Goal: Information Seeking & Learning: Learn about a topic

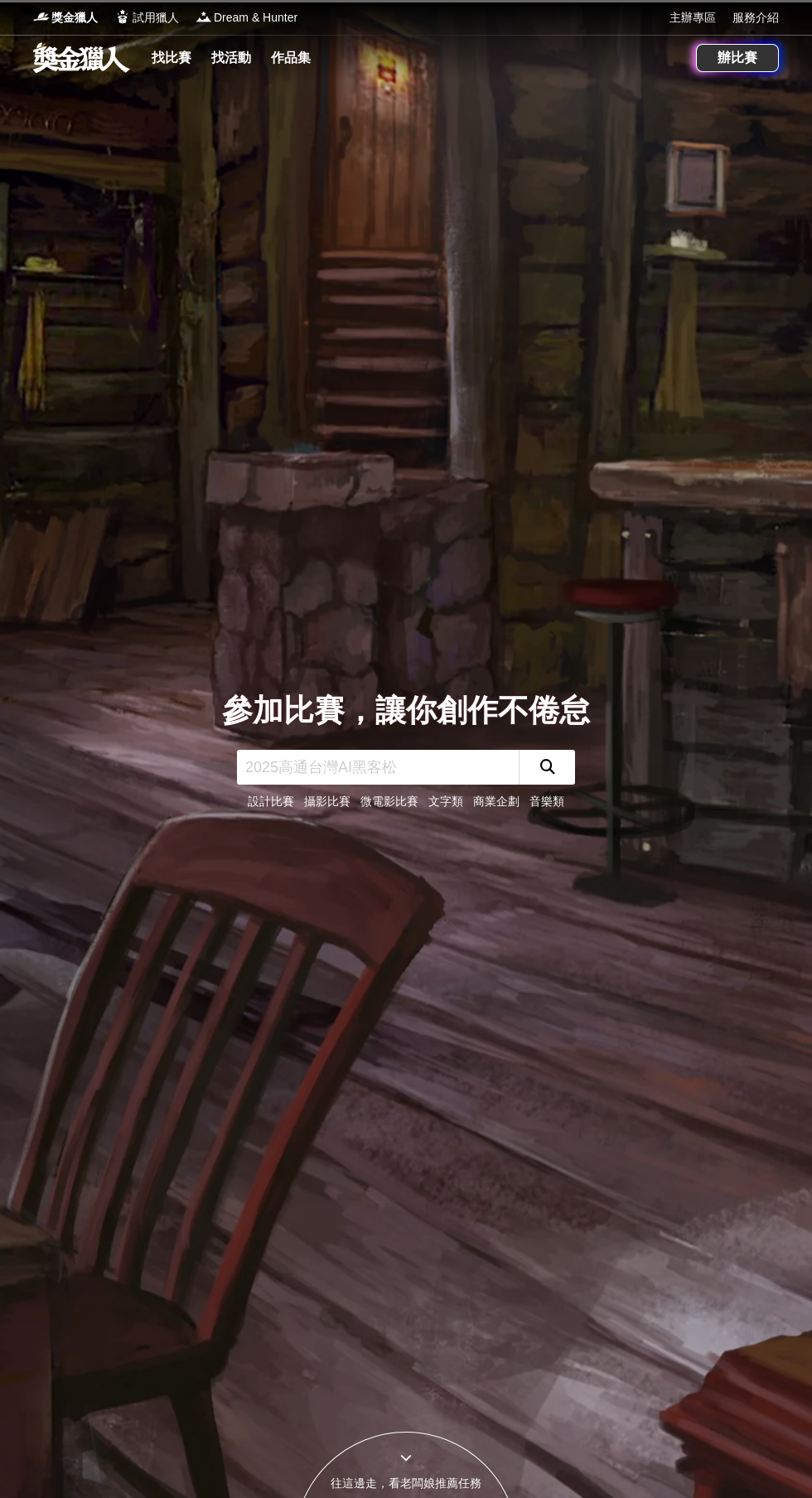
click at [72, 63] on link at bounding box center [81, 57] width 100 height 32
click at [148, 64] on link "找比賽" at bounding box center [171, 58] width 53 height 23
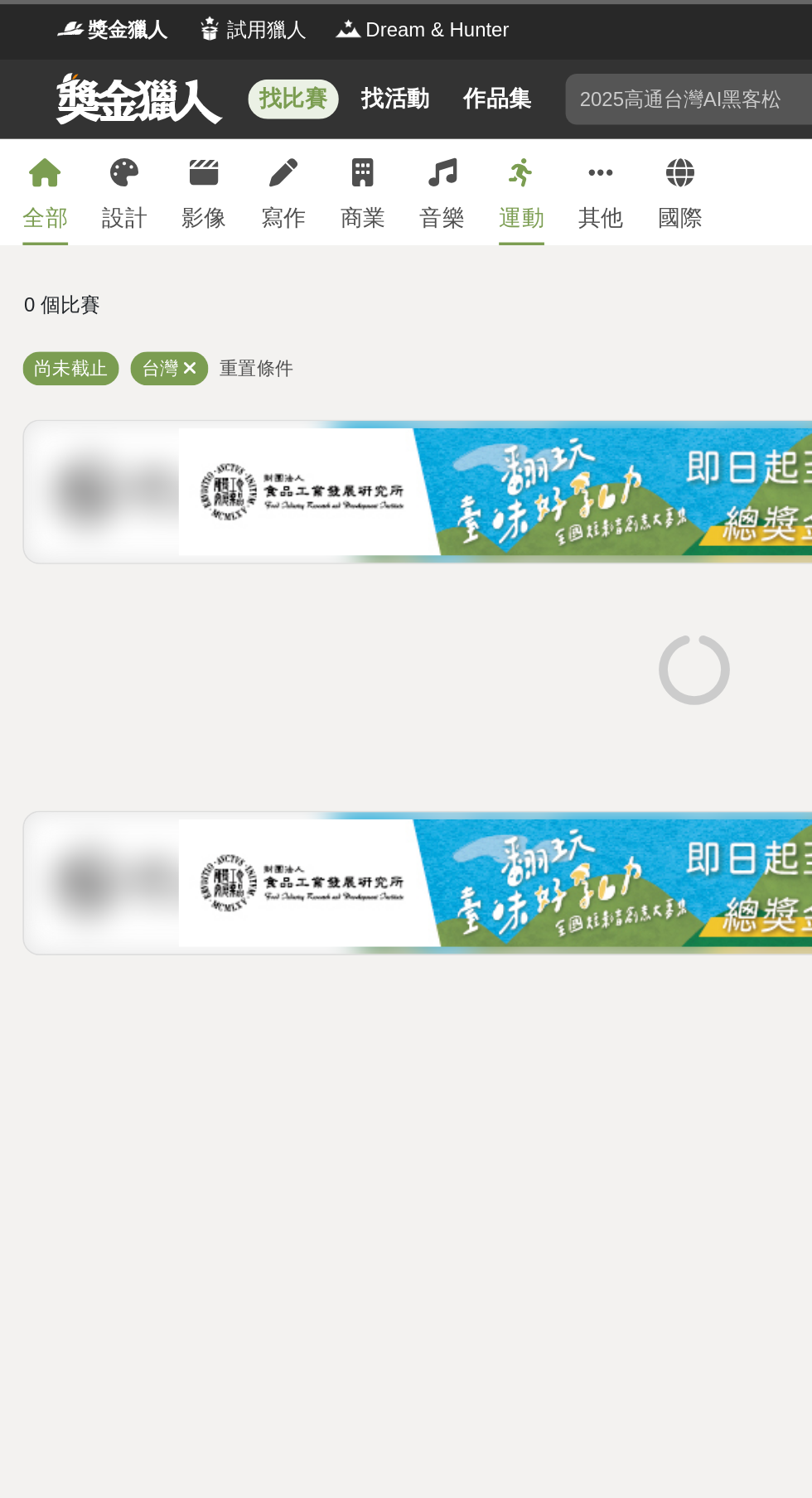
click at [163, 100] on icon at bounding box center [165, 101] width 17 height 17
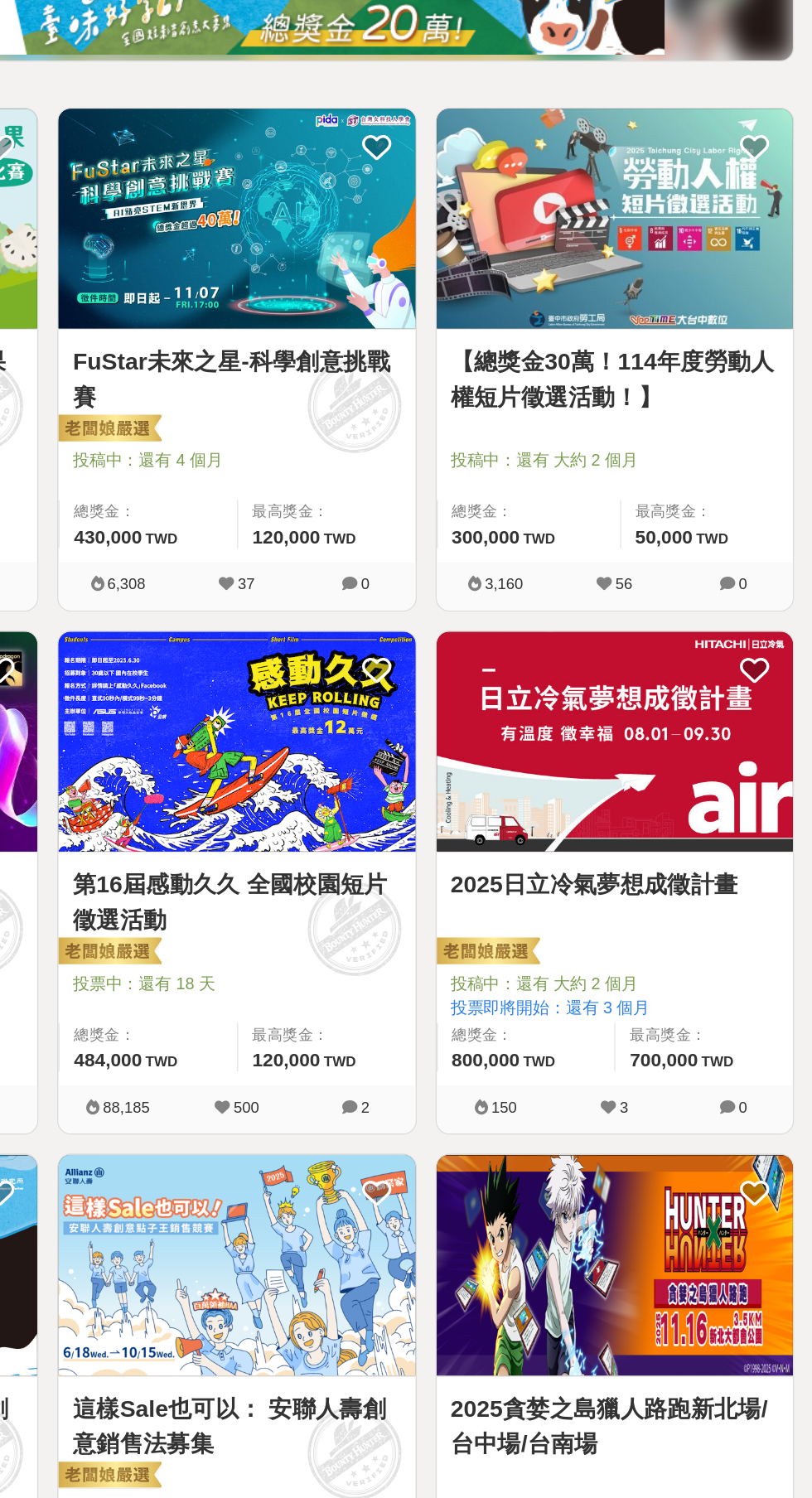
click at [731, 916] on link "2025日立冷氣夢想成徵計畫" at bounding box center [672, 909] width 231 height 25
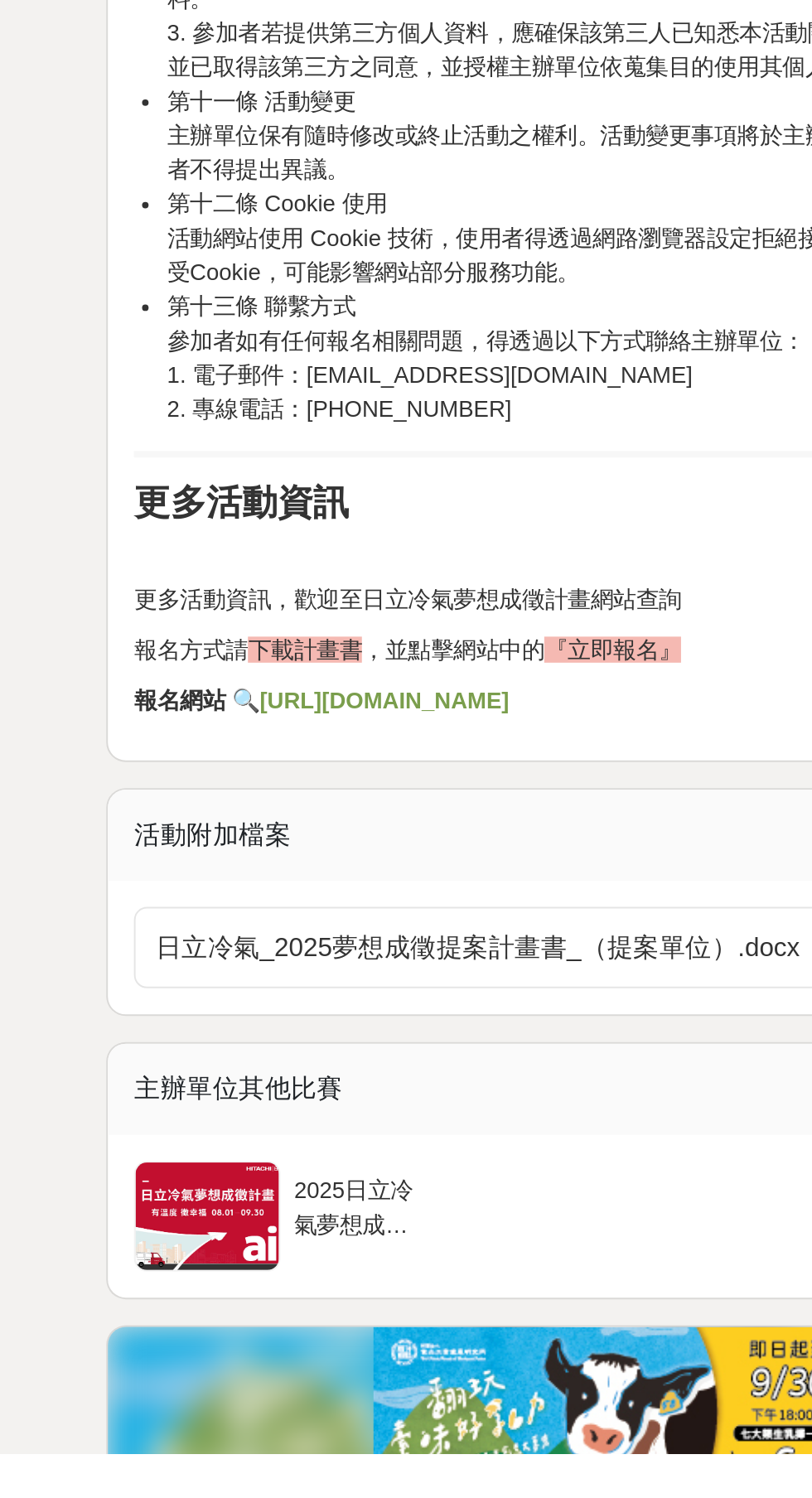
scroll to position [2400, 0]
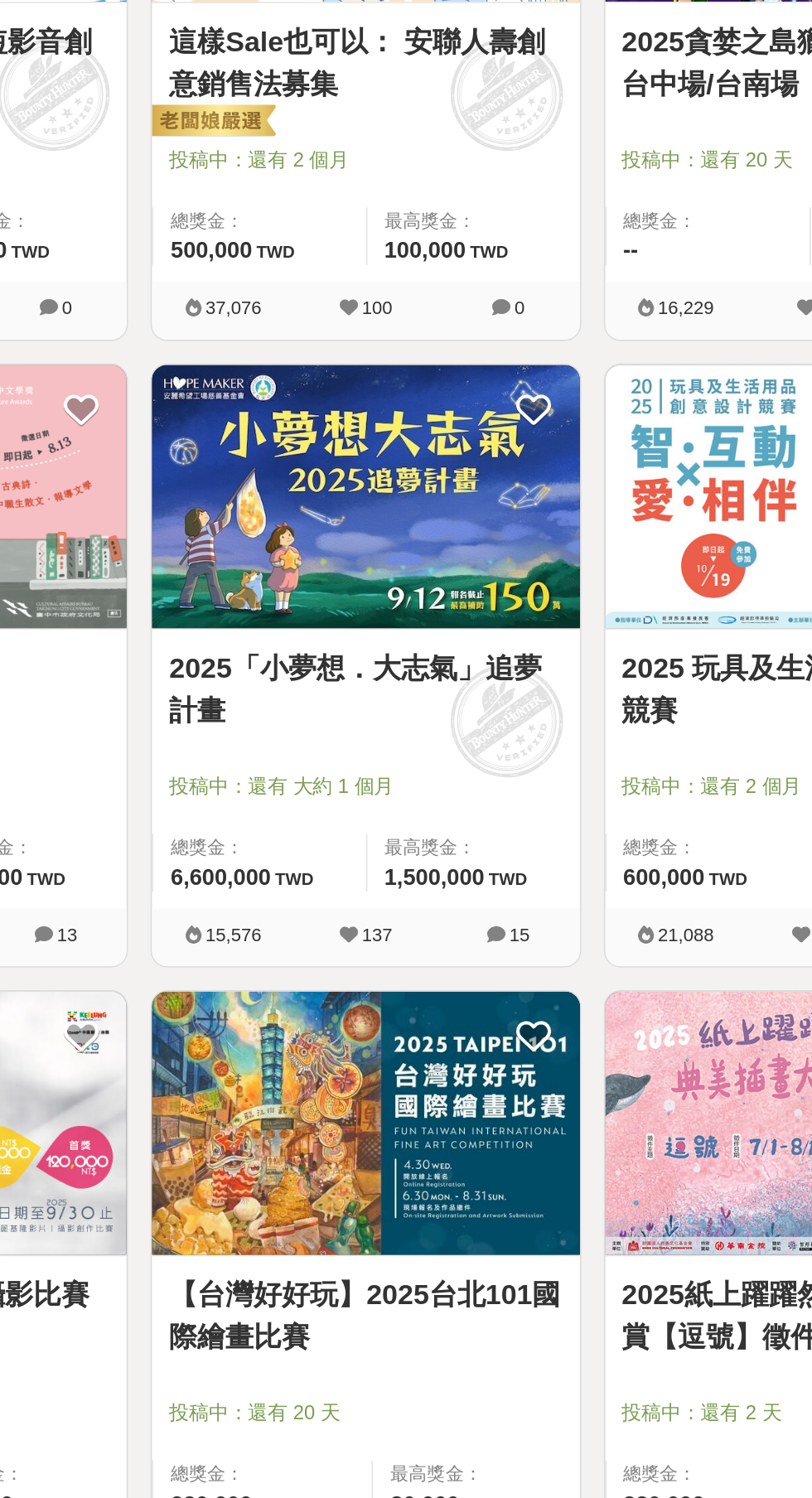
scroll to position [639, 0]
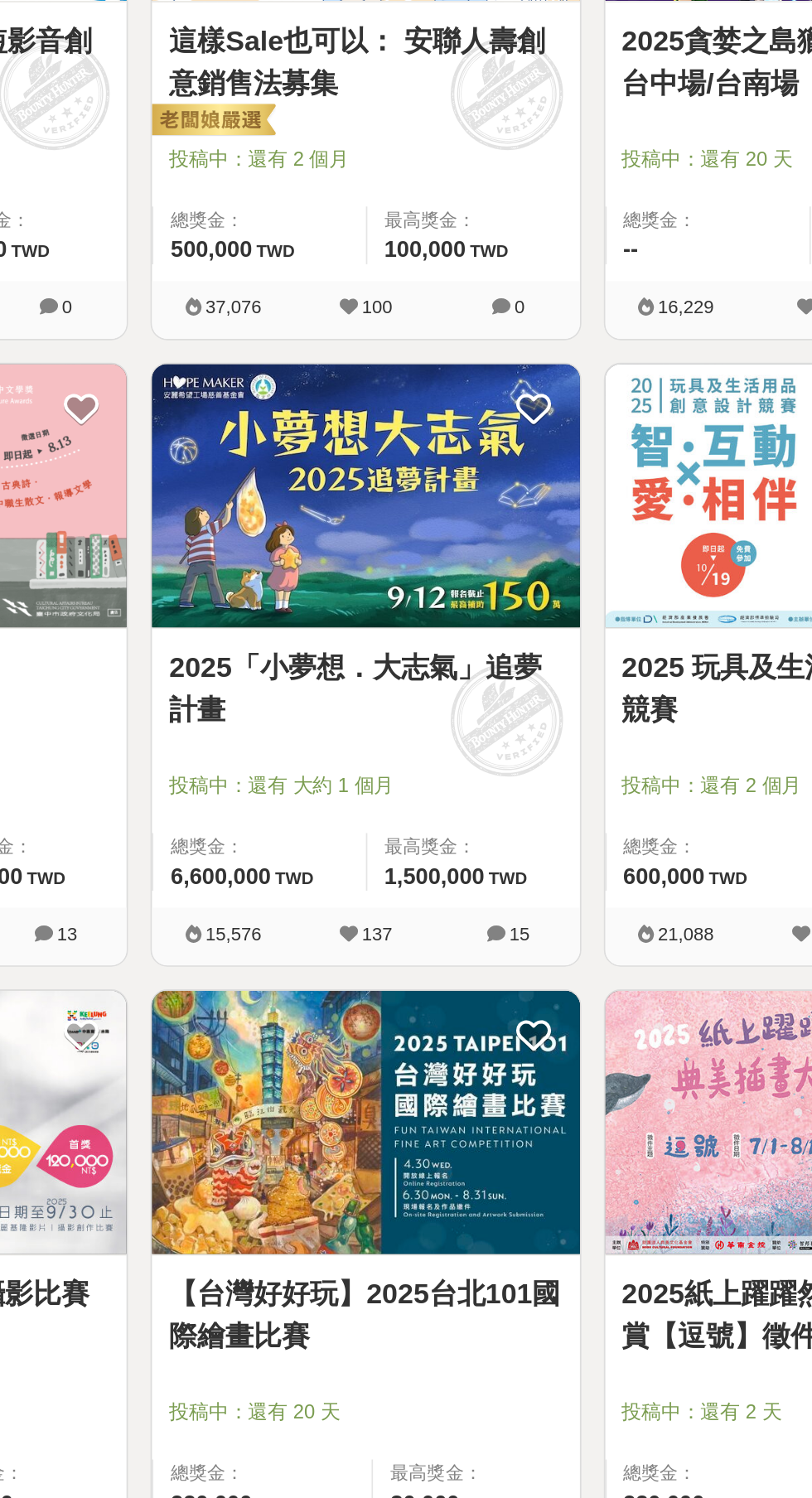
click at [307, 1016] on link "2025「小夢想．大志氣」追夢計畫" at bounding box center [406, 1022] width 231 height 49
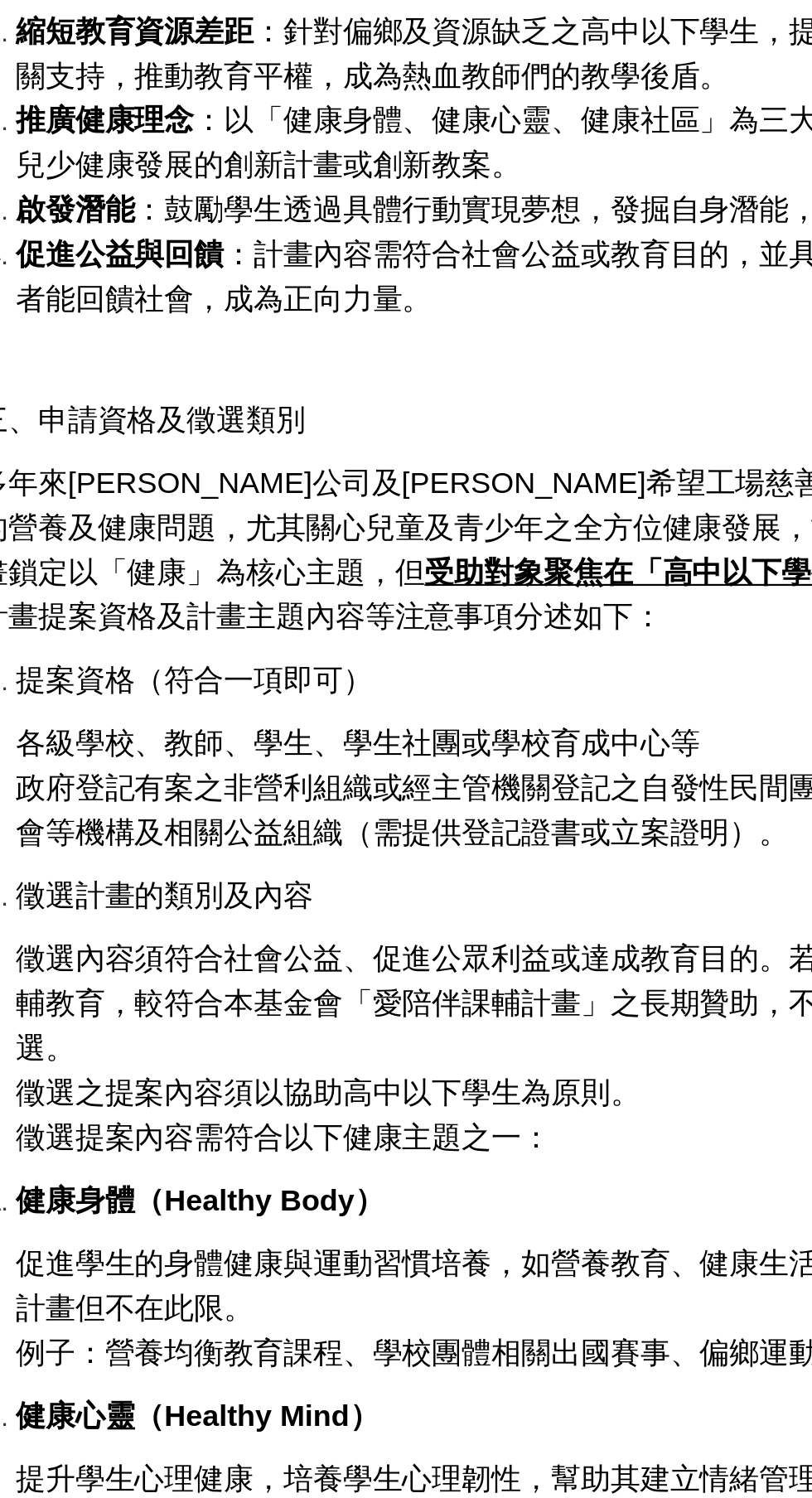
scroll to position [518, 0]
